Goal: Information Seeking & Learning: Learn about a topic

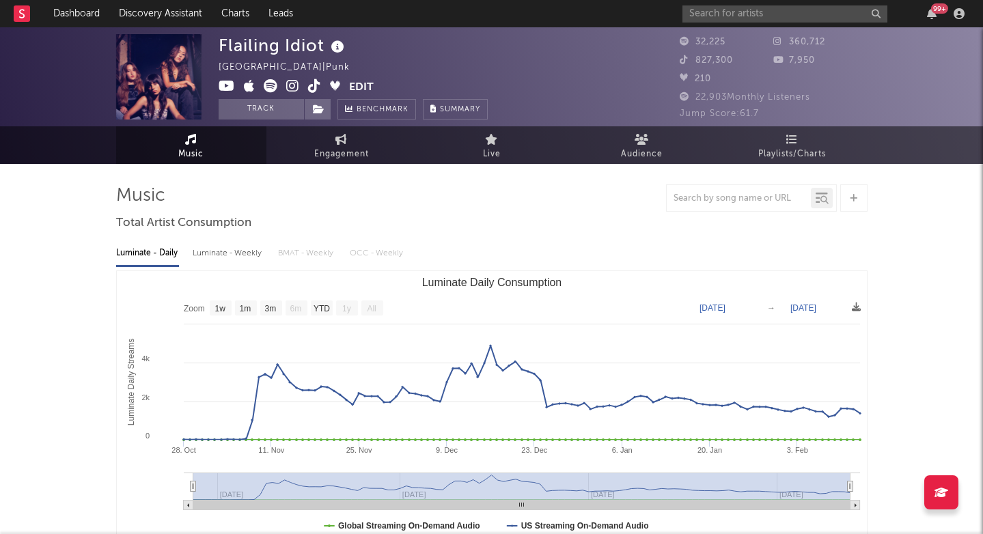
select select "1w"
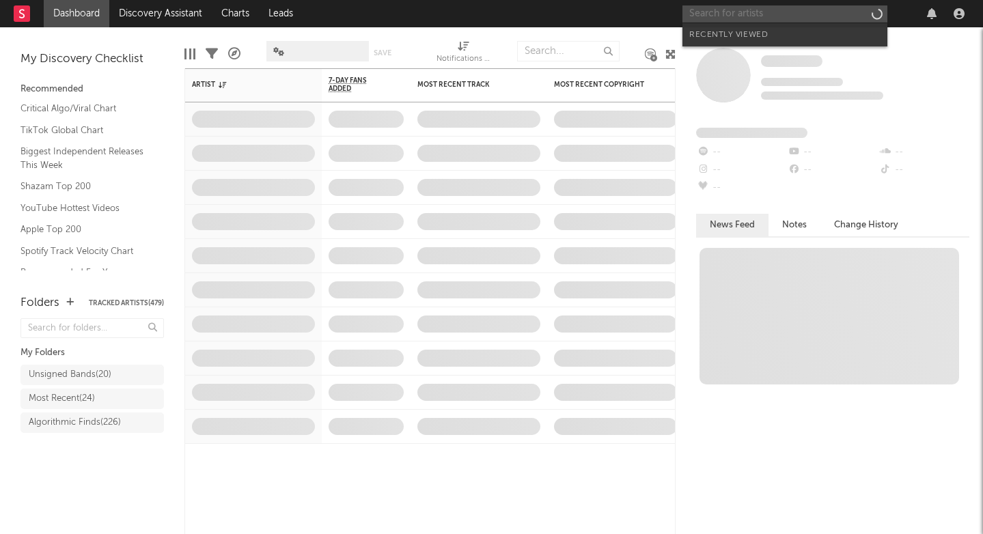
click at [715, 18] on input "text" at bounding box center [784, 13] width 205 height 17
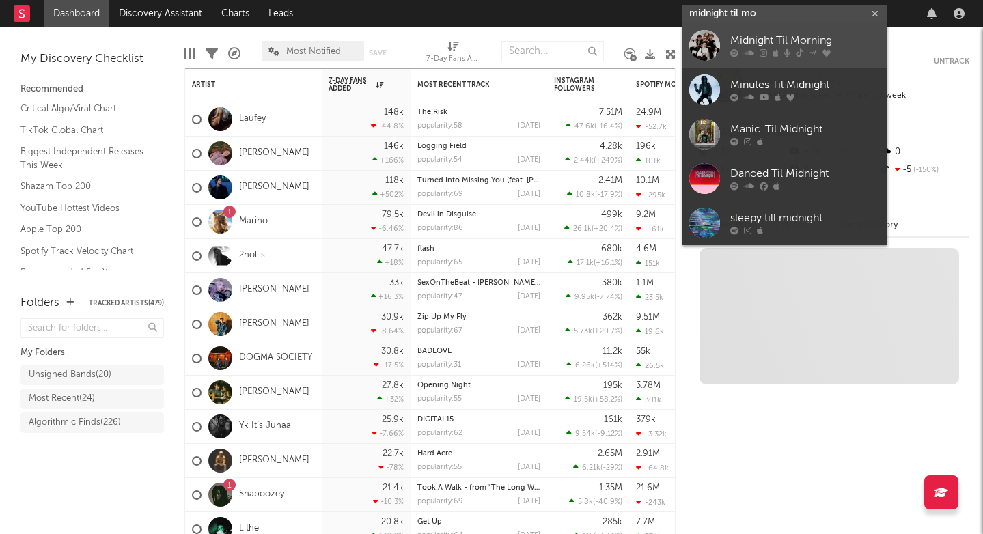
type input "midnight til mo"
click at [778, 39] on div "Midnight Til Morning" at bounding box center [805, 41] width 150 height 16
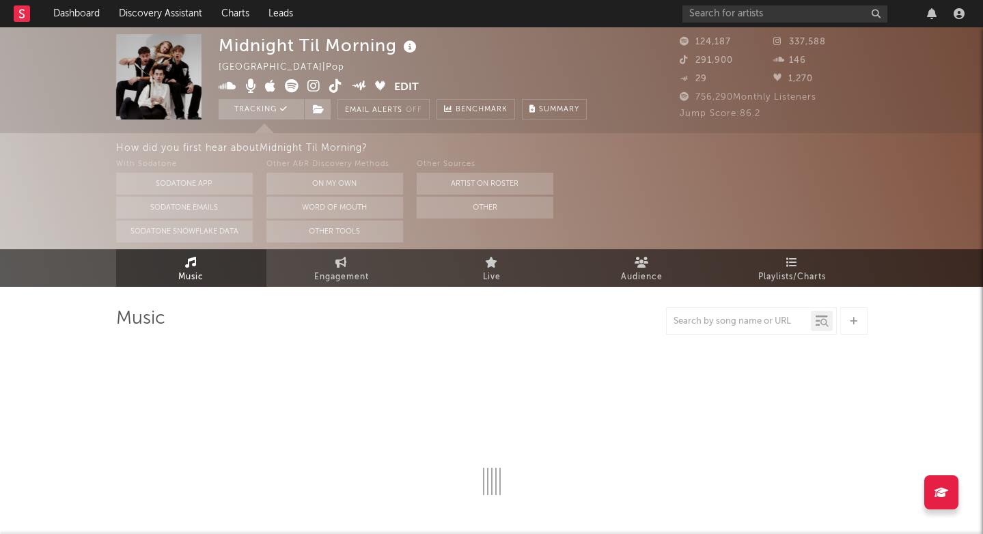
select select "1w"
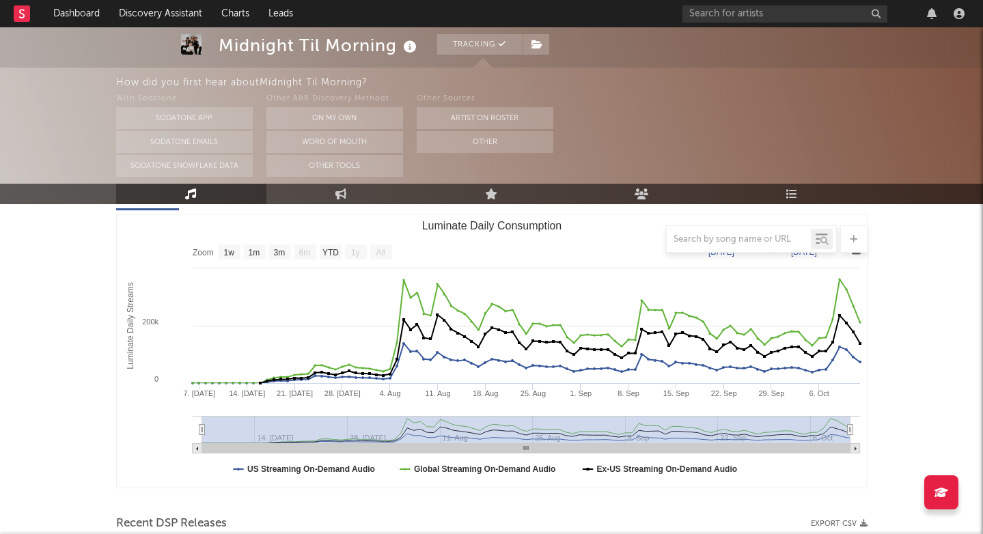
scroll to position [160, 0]
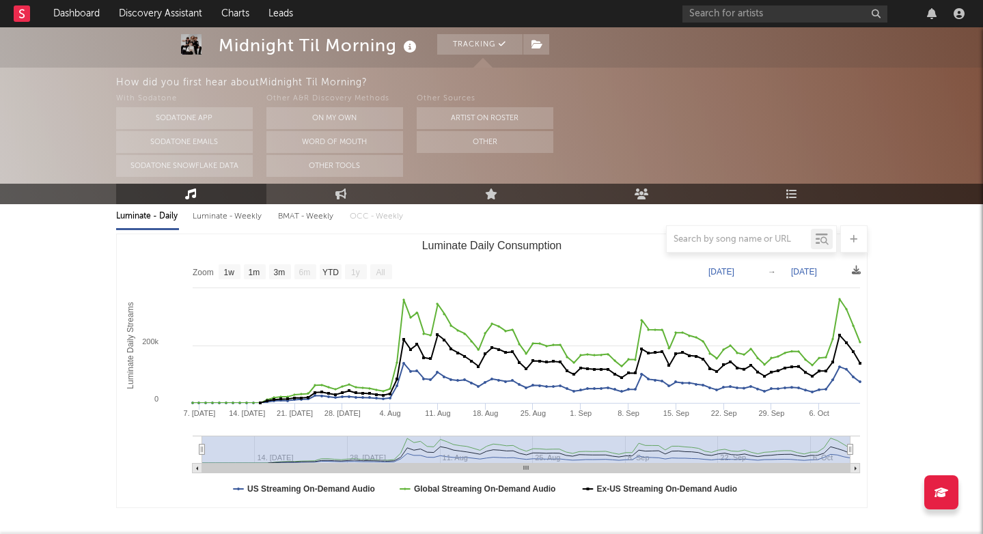
click at [218, 225] on div "Luminate - Weekly" at bounding box center [229, 216] width 72 height 23
select select "1w"
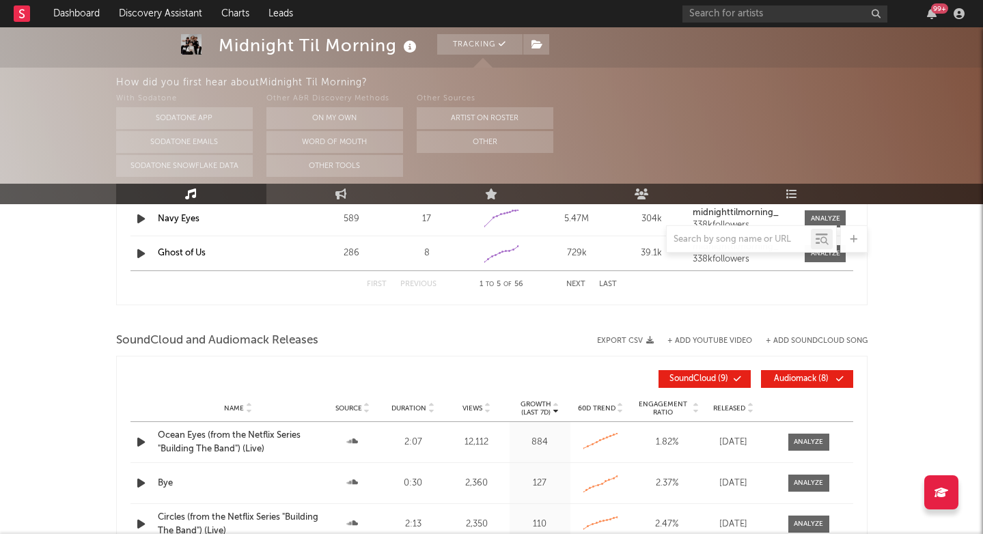
scroll to position [1452, 0]
